Goal: Task Accomplishment & Management: Use online tool/utility

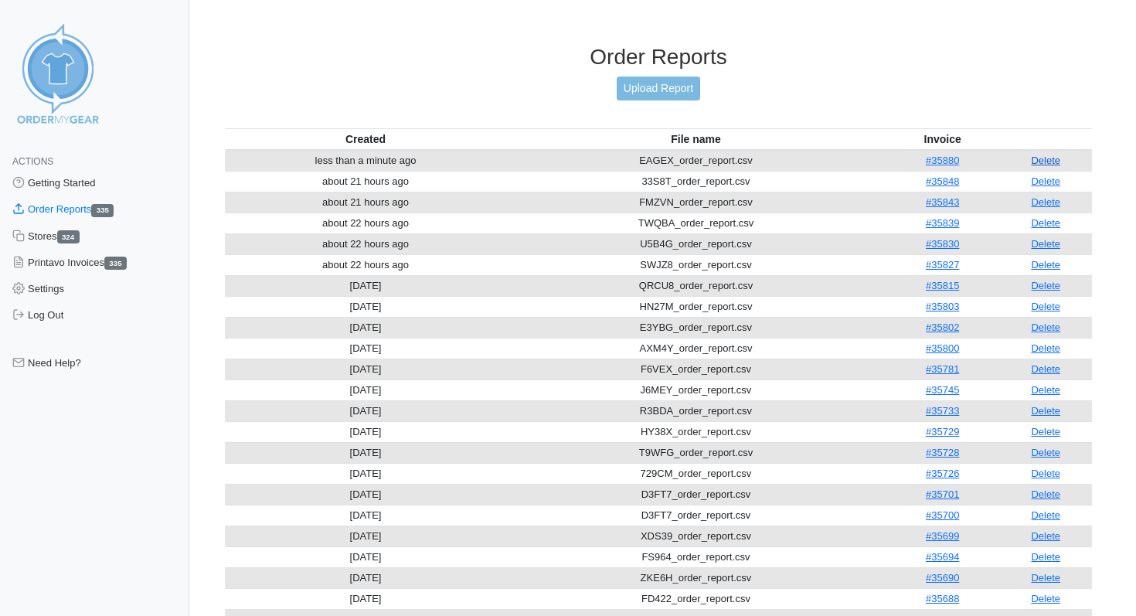
click at [1047, 158] on link "Delete" at bounding box center [1045, 161] width 29 height 12
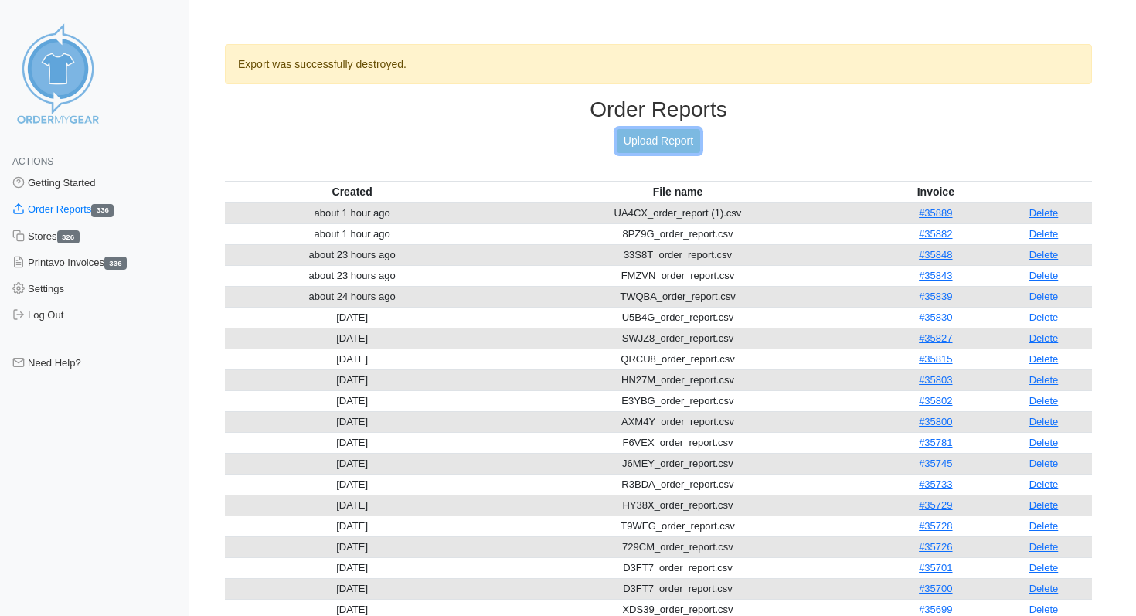
click at [683, 131] on link "Upload Report" at bounding box center [658, 141] width 83 height 24
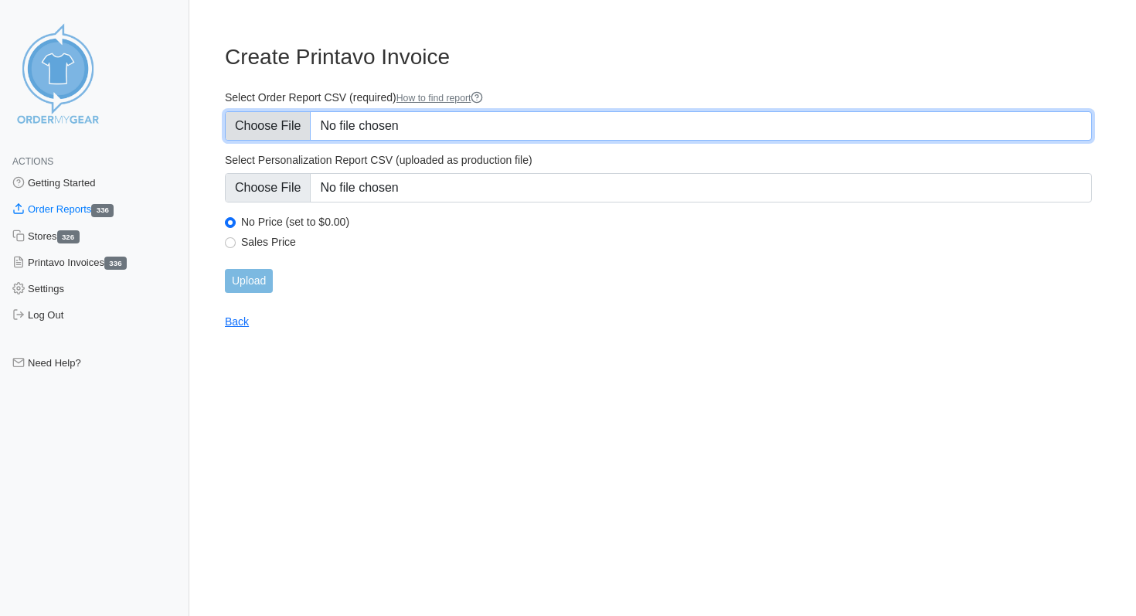
click at [272, 118] on input "Select Order Report CSV (required) How to find report" at bounding box center [658, 125] width 867 height 29
type input "C:\fakepath\EAGEX_order_report.csv"
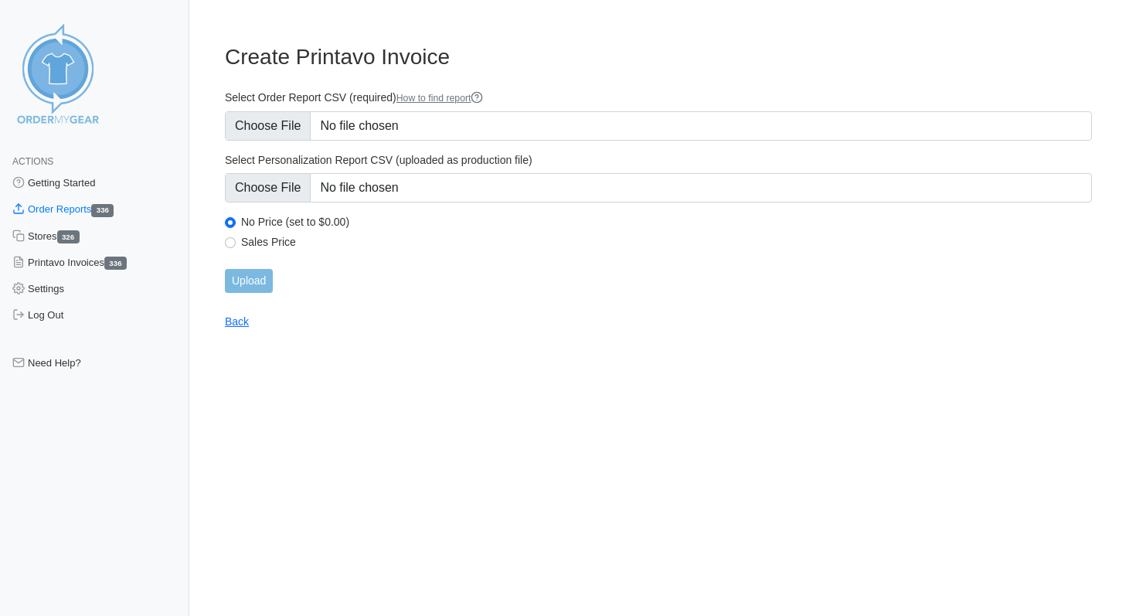
click at [276, 277] on div "Upload" at bounding box center [658, 281] width 867 height 24
click at [260, 276] on input "Upload" at bounding box center [249, 281] width 48 height 24
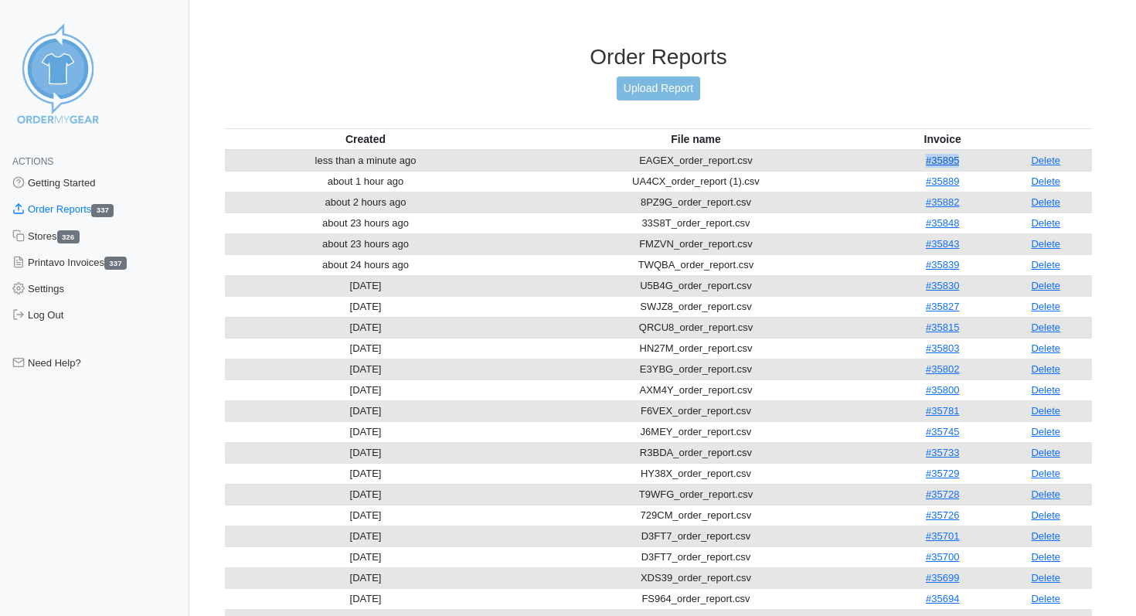
drag, startPoint x: 971, startPoint y: 158, endPoint x: 922, endPoint y: 159, distance: 48.7
click at [922, 159] on td "#35895" at bounding box center [943, 161] width 114 height 22
copy link "#35895"
